Goal: Navigation & Orientation: Go to known website

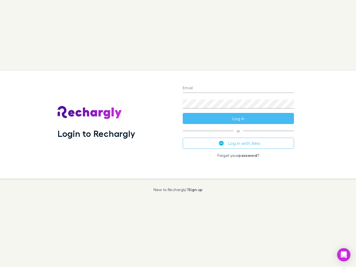
click at [178, 133] on div "Login to Rechargly" at bounding box center [115, 125] width 125 height 108
click at [238, 88] on input "Email" at bounding box center [237, 88] width 111 height 9
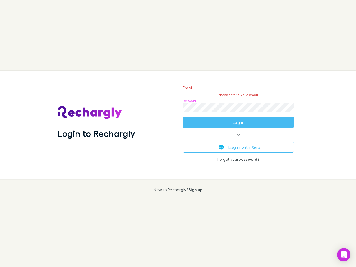
click at [238, 118] on form "Email Please enter a valid email. Password Log in" at bounding box center [237, 103] width 111 height 48
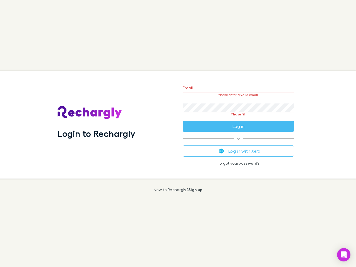
click at [238, 143] on div "Email Please enter a valid email. Password Please fill Log in or Log in with Xe…" at bounding box center [238, 125] width 120 height 108
click at [343, 254] on icon "Open Intercom Messenger" at bounding box center [344, 254] width 6 height 7
